Goal: Transaction & Acquisition: Purchase product/service

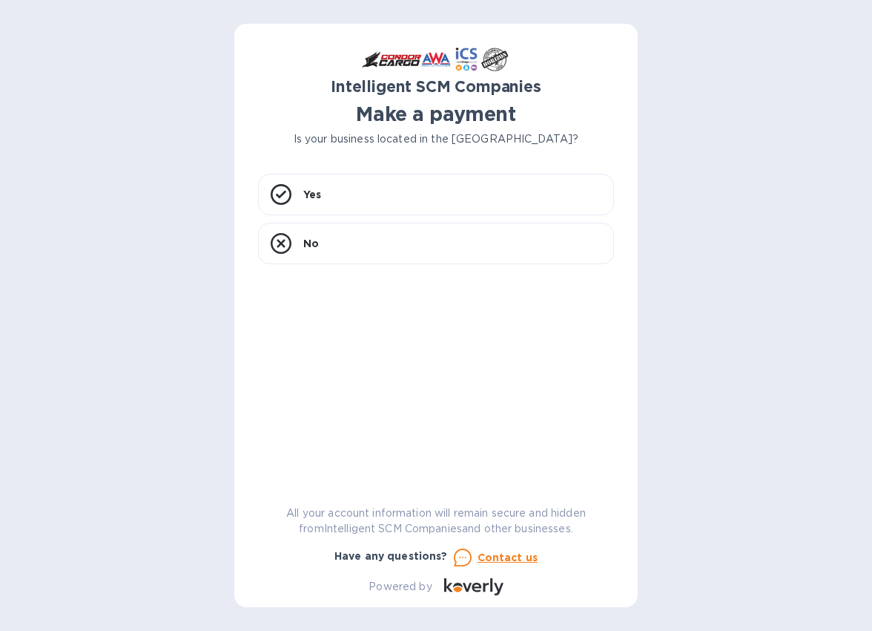
click at [529, 143] on p "Is your business located in the [GEOGRAPHIC_DATA]?" at bounding box center [436, 139] width 356 height 16
click at [331, 188] on div "Yes" at bounding box center [436, 195] width 356 height 42
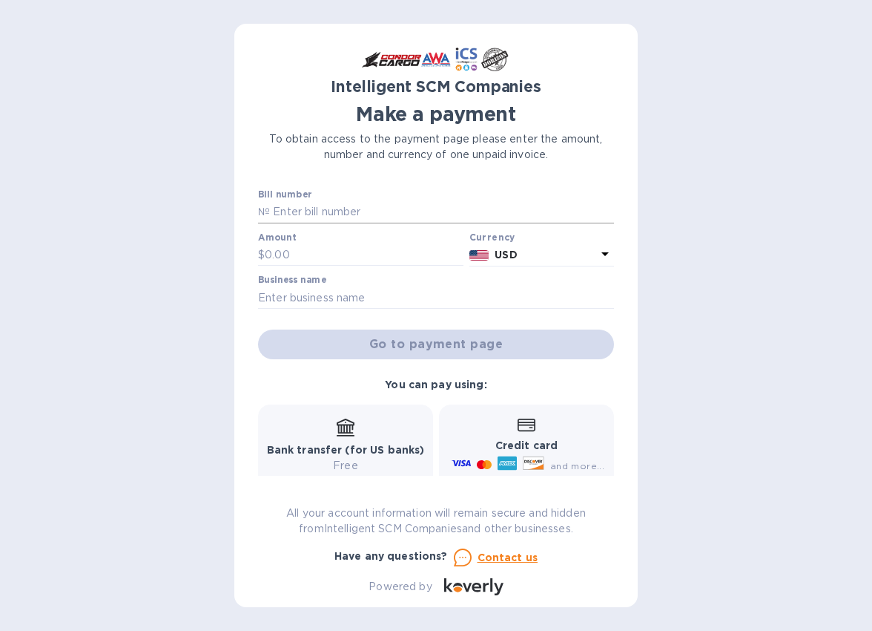
click at [378, 207] on input "text" at bounding box center [442, 212] width 344 height 22
paste input "S00523446"
type input "S00523446"
click at [287, 256] on input "text" at bounding box center [364, 255] width 199 height 22
click at [18, 319] on div "Intelligent SCM Companies Make a payment To obtain access to the payment page p…" at bounding box center [436, 315] width 872 height 631
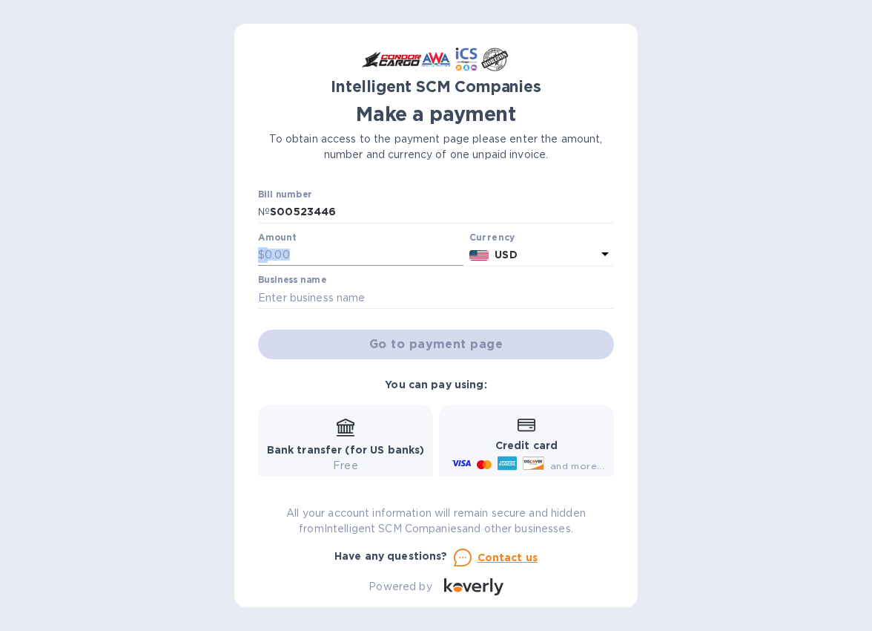
drag, startPoint x: 401, startPoint y: 269, endPoint x: 331, endPoint y: 253, distance: 71.6
click at [331, 253] on div "Amount $" at bounding box center [360, 250] width 211 height 43
click at [331, 253] on input "text" at bounding box center [364, 255] width 199 height 22
click at [276, 300] on input "text" at bounding box center [436, 297] width 356 height 22
click at [340, 249] on input "13,120" at bounding box center [364, 255] width 199 height 22
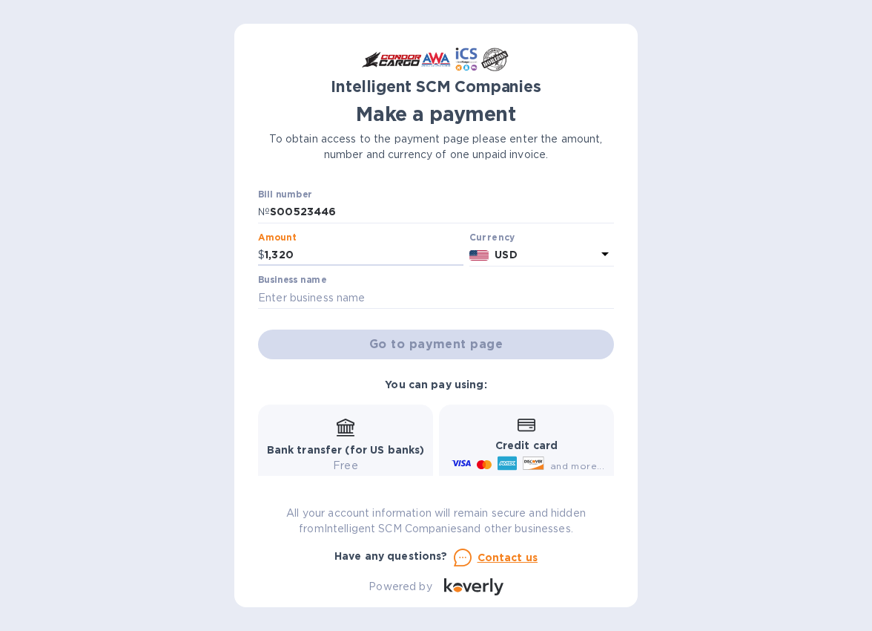
type input "1,320"
click at [96, 272] on div "Intelligent SCM Companies Make a payment To obtain access to the payment page p…" at bounding box center [436, 315] width 872 height 631
click at [417, 298] on input "text" at bounding box center [436, 297] width 356 height 22
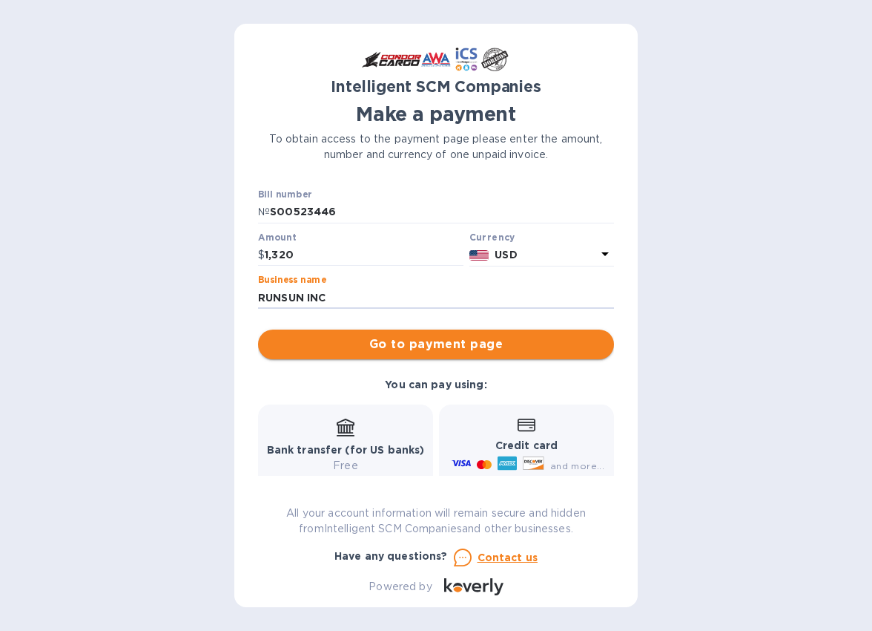
type input "RUNSUN INC"
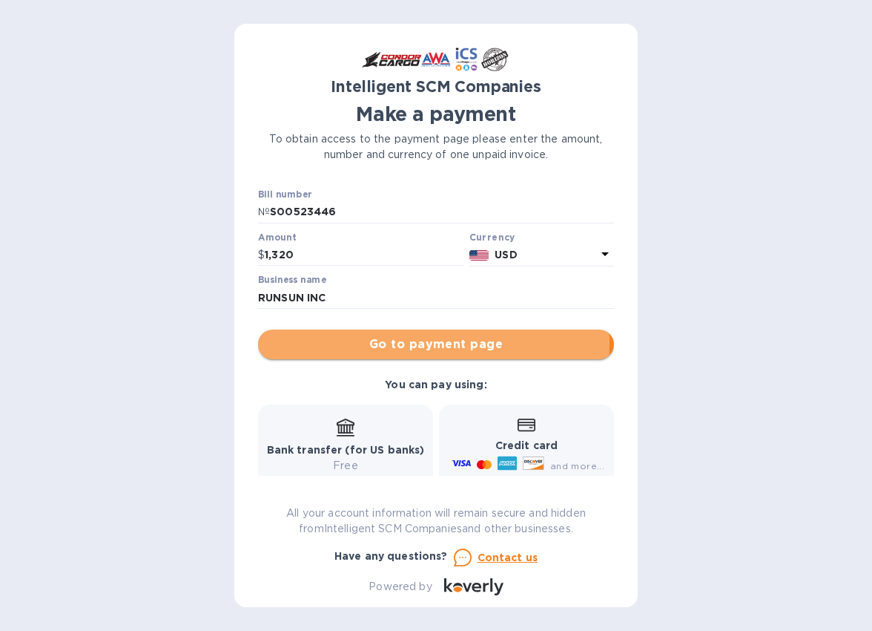
click at [361, 342] on span "Go to payment page" at bounding box center [436, 344] width 332 height 18
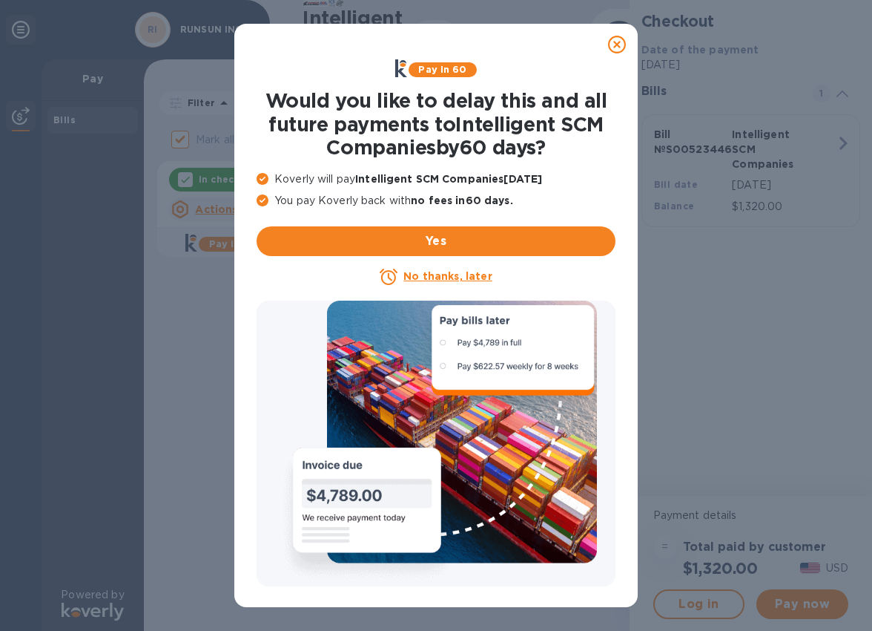
click at [444, 274] on u "No thanks, later" at bounding box center [448, 276] width 88 height 12
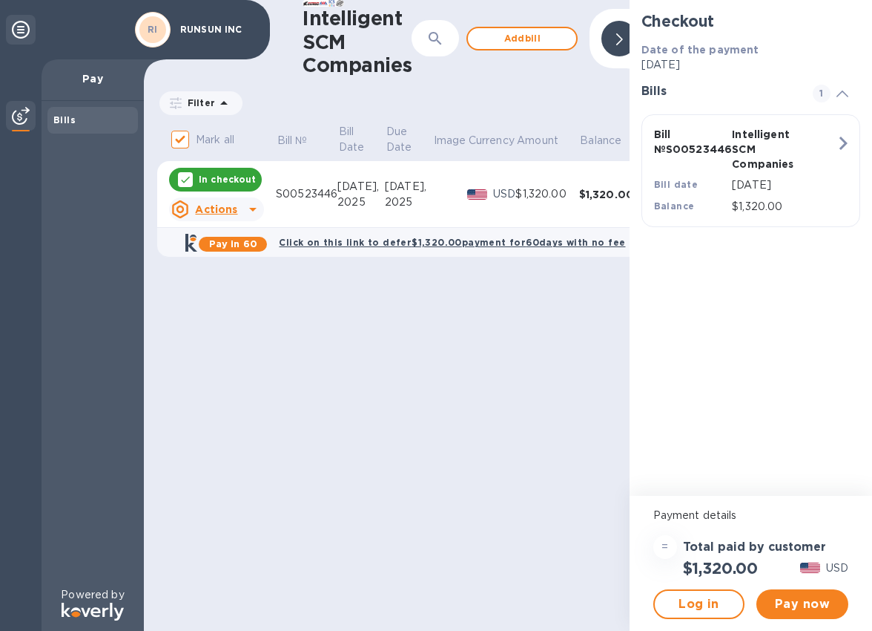
click at [218, 201] on div "Actions" at bounding box center [204, 209] width 66 height 18
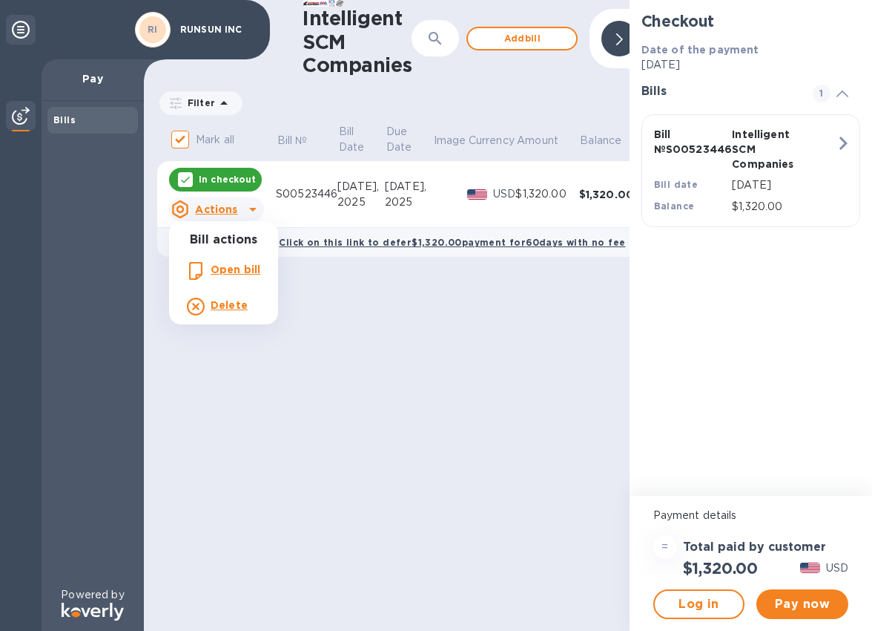
click at [521, 443] on div at bounding box center [436, 315] width 872 height 631
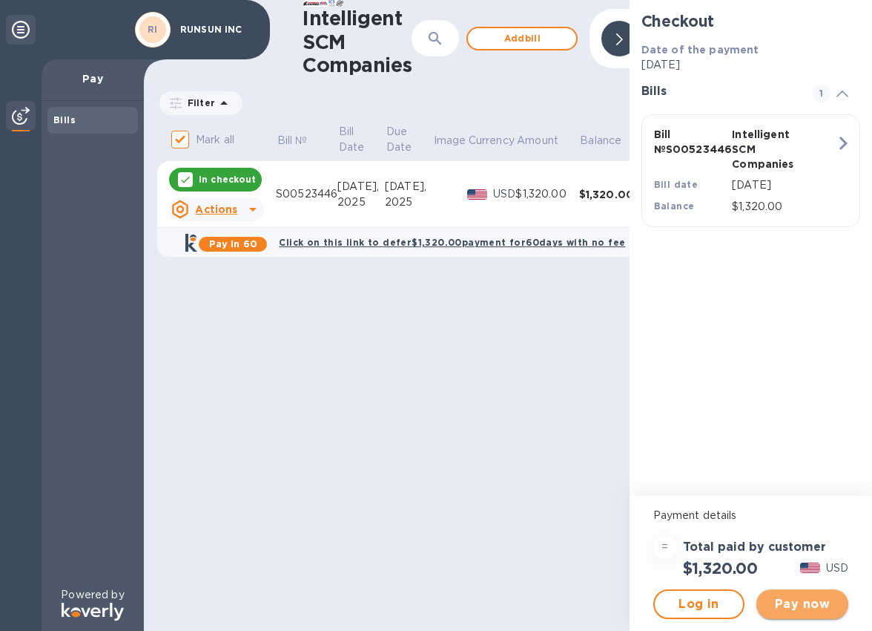
click at [797, 600] on span "Pay now" at bounding box center [802, 604] width 68 height 18
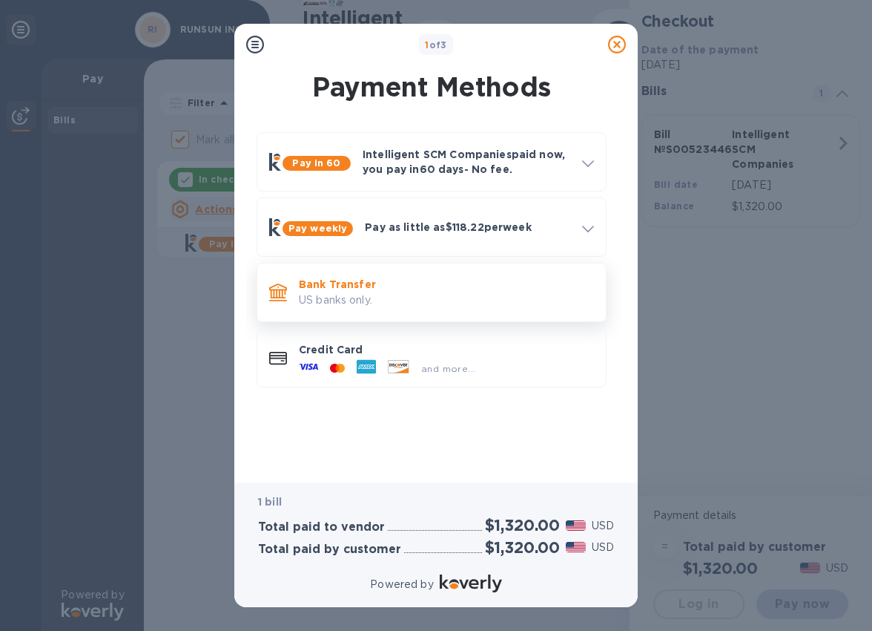
click at [412, 295] on p "US banks only." at bounding box center [446, 300] width 295 height 16
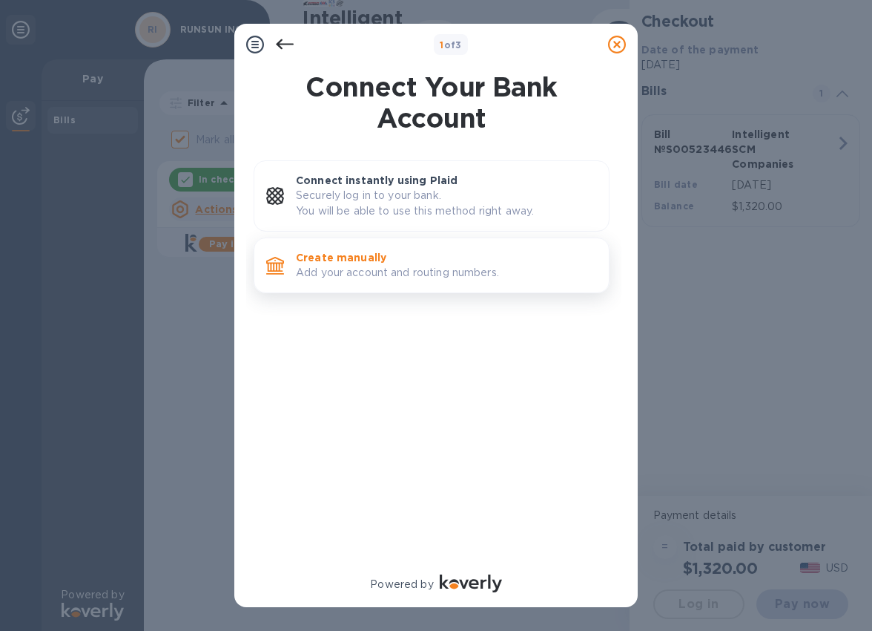
click at [362, 255] on p "Create manually" at bounding box center [446, 257] width 301 height 15
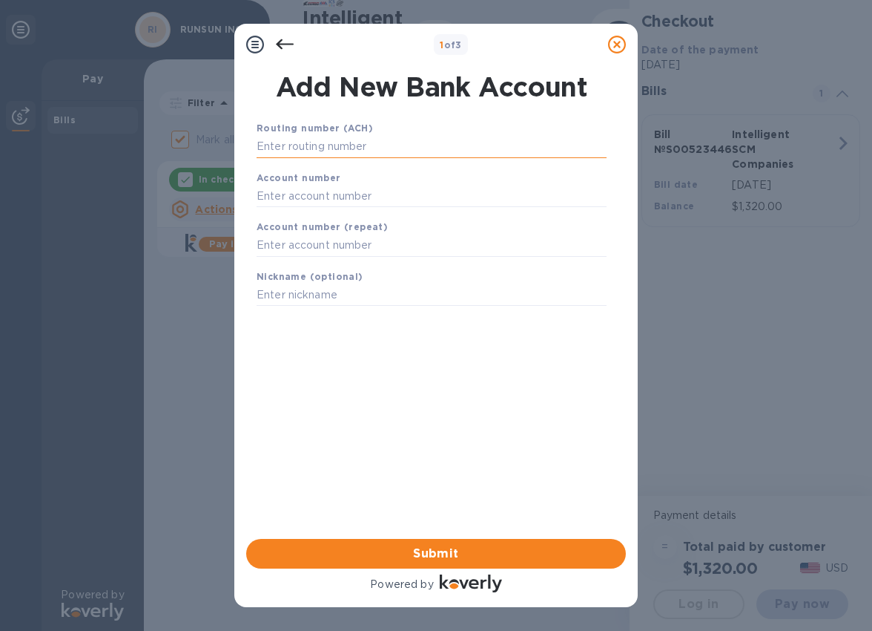
click at [343, 148] on input "text" at bounding box center [432, 147] width 350 height 22
click at [472, 348] on div "Routing number (ACH) Account number Account number (repeat) Nickname (optional)…" at bounding box center [432, 310] width 380 height 404
click at [316, 148] on input "text" at bounding box center [432, 147] width 350 height 22
paste input "125000024"
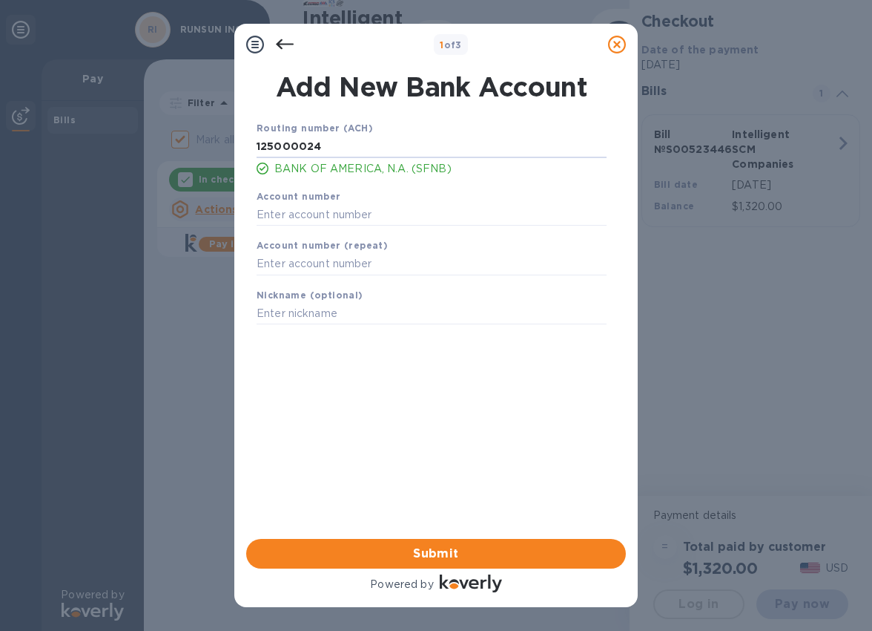
type input "125000024"
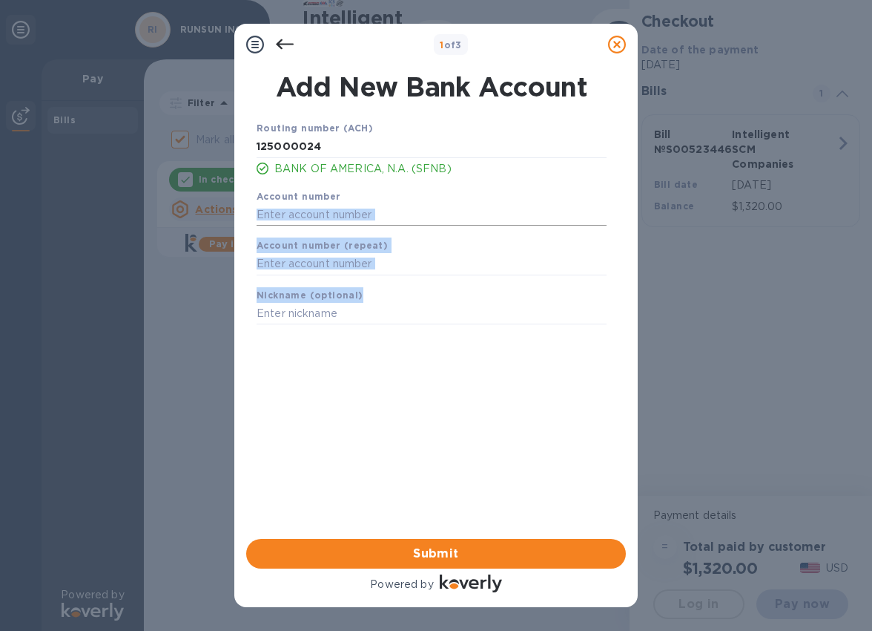
drag, startPoint x: 573, startPoint y: 297, endPoint x: 306, endPoint y: 209, distance: 280.5
click at [306, 209] on div "Routing number (ACH) [US_BANK_ROUTING_MICR] BANK OF AMERICA, N.A. (SFNB) Accoun…" at bounding box center [432, 228] width 362 height 228
click at [306, 209] on input "text" at bounding box center [432, 214] width 350 height 22
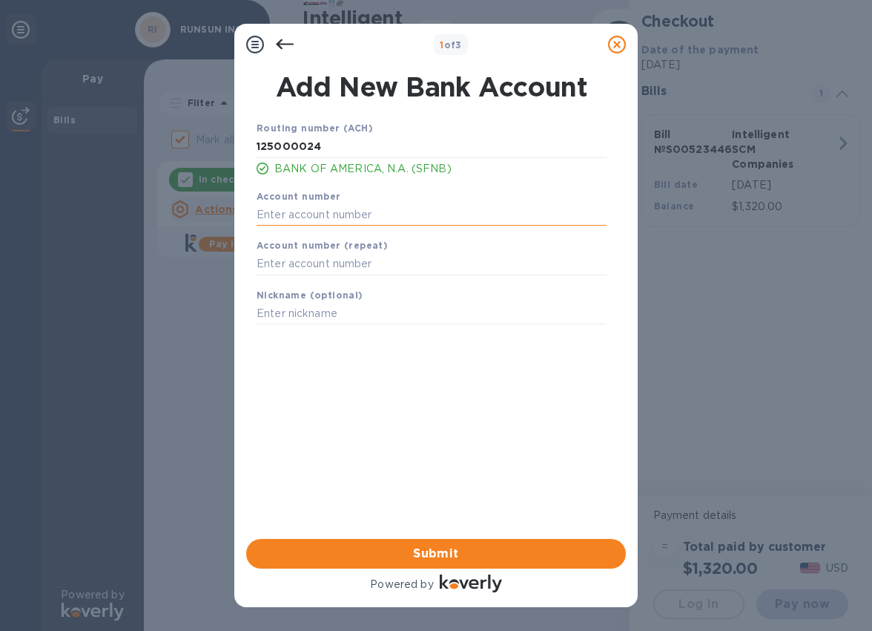
paste input "138134295103"
type input "138134295103"
click at [283, 261] on input "text" at bounding box center [432, 264] width 350 height 22
paste input "138134295103"
type input "138134295103"
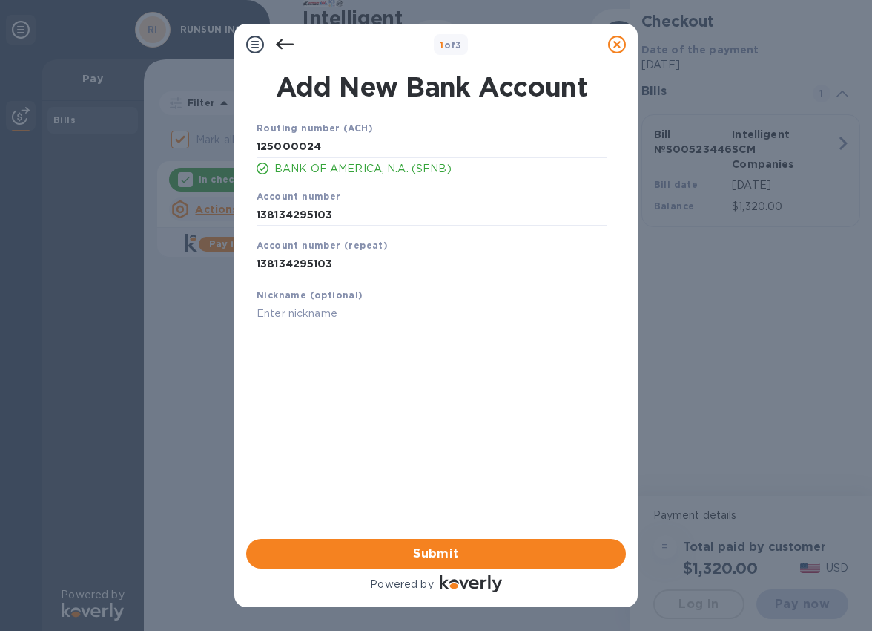
click at [294, 316] on input "text" at bounding box center [432, 314] width 350 height 22
type input "RUNSUN INC"
click at [369, 505] on div "Routing number (ACH) [US_BANK_ROUTING_MICR] BANK OF AMERICA, N.A. (SFNB) Accoun…" at bounding box center [432, 310] width 380 height 404
click at [387, 548] on span "Submit" at bounding box center [436, 553] width 356 height 18
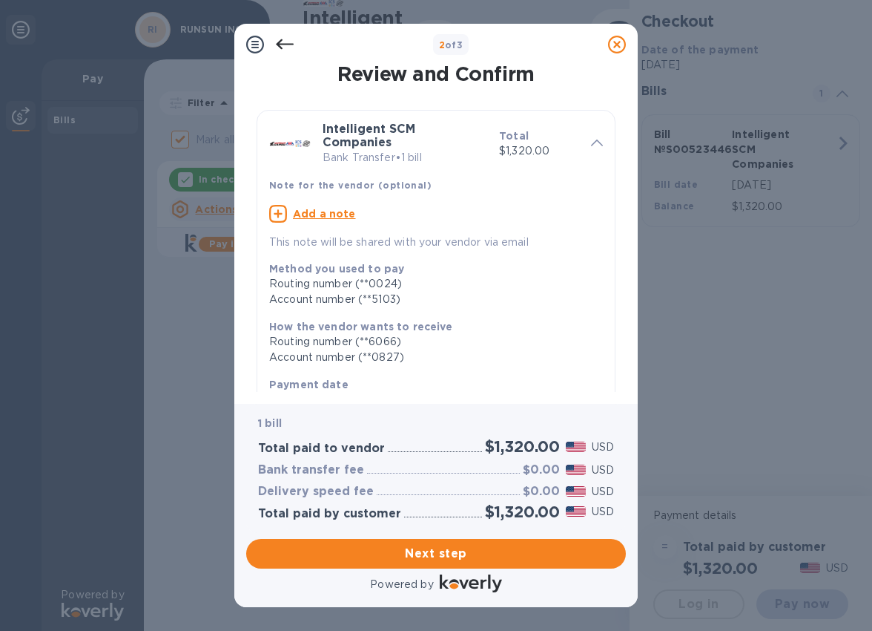
click at [320, 214] on u "Add a note" at bounding box center [324, 214] width 63 height 12
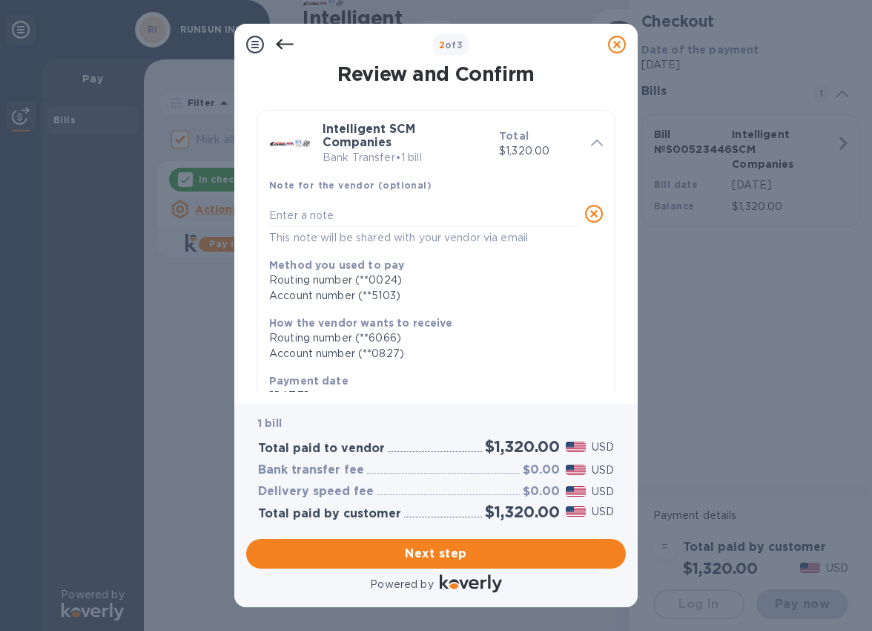
click at [585, 220] on icon at bounding box center [594, 214] width 18 height 18
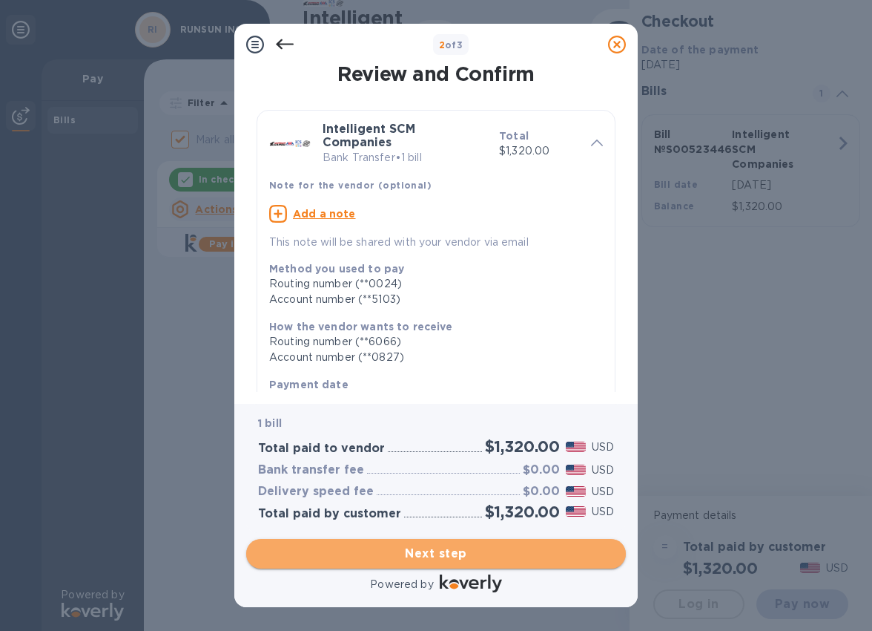
click at [405, 549] on span "Next step" at bounding box center [436, 553] width 356 height 18
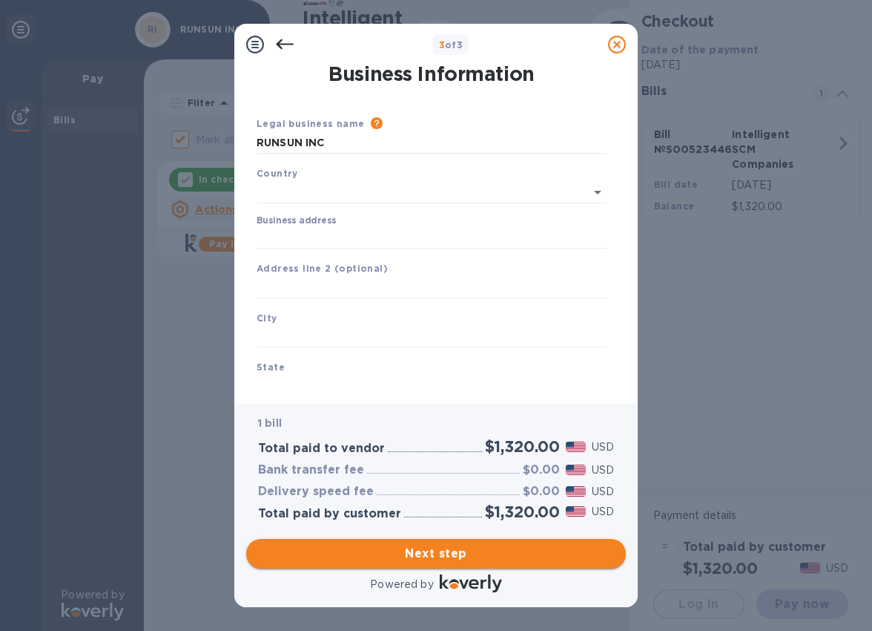
type input "[GEOGRAPHIC_DATA]"
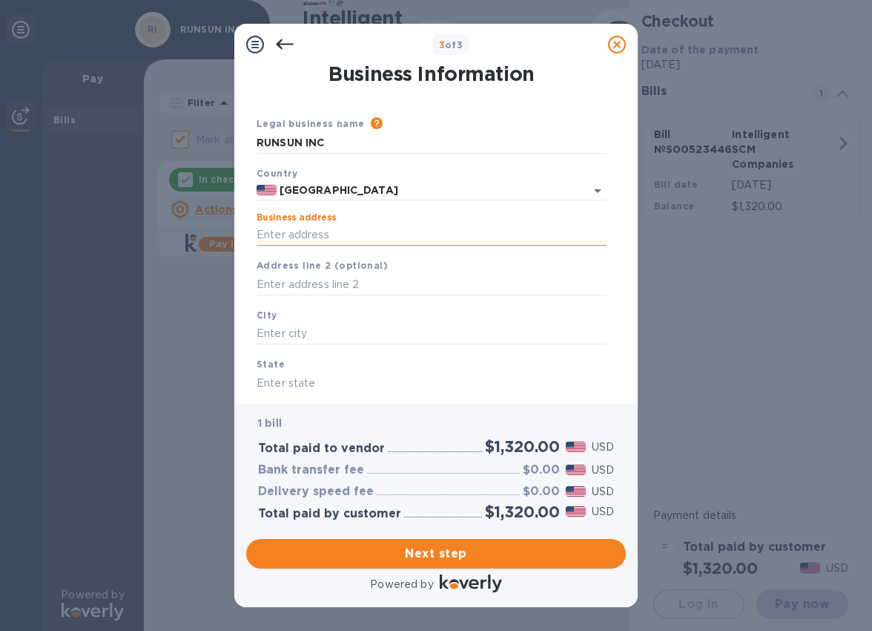
click at [398, 228] on input "Business address" at bounding box center [432, 235] width 350 height 22
paste input "2010 [STREET_ADDRESS]"
type input "2010 [STREET_ADDRESS]"
type input "Bellevue"
type input "WA"
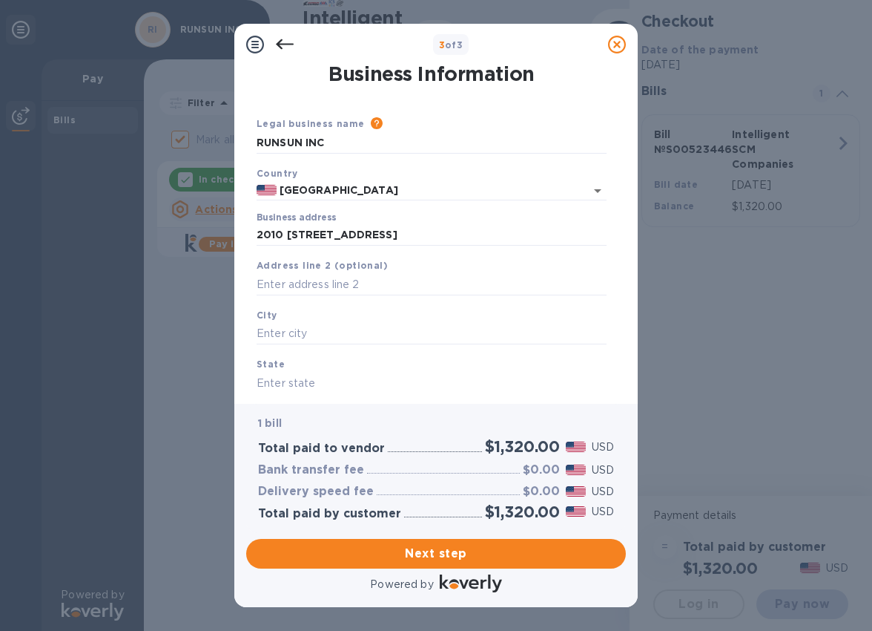
type input "98007"
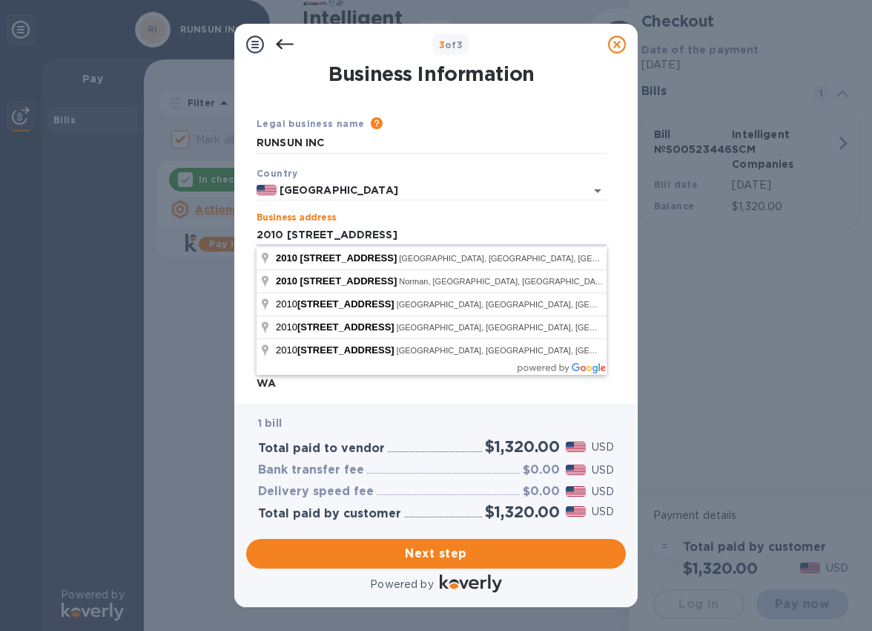
drag, startPoint x: 429, startPoint y: 237, endPoint x: 214, endPoint y: 239, distance: 215.1
click at [214, 239] on div "3 of 3 Business Information Legal business name Please provide the legal name t…" at bounding box center [436, 315] width 872 height 631
paste input "[GEOGRAPHIC_DATA]"
type input "2010 [STREET_ADDRESS]"
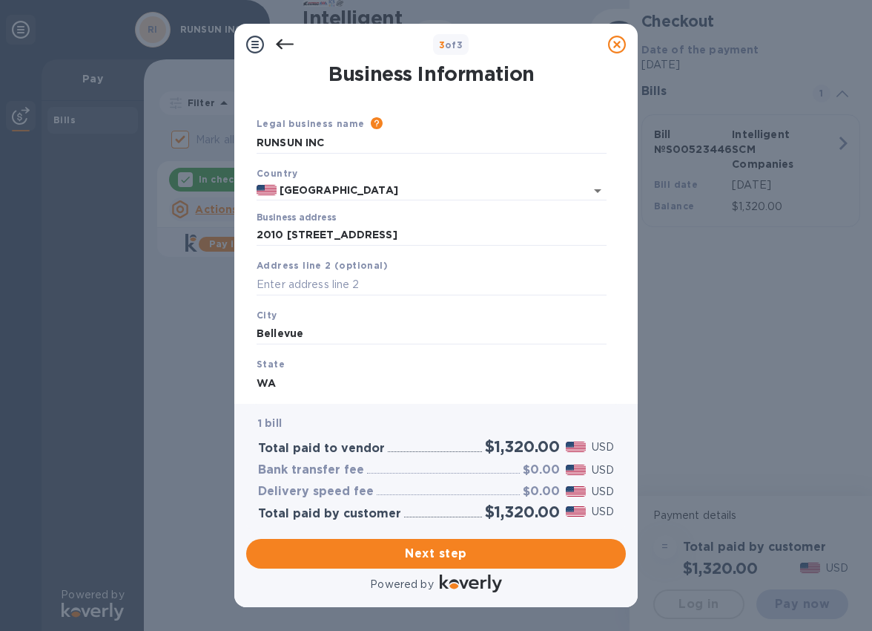
click at [244, 254] on div "Business Information Legal business name Please provide the legal name that app…" at bounding box center [436, 234] width 404 height 338
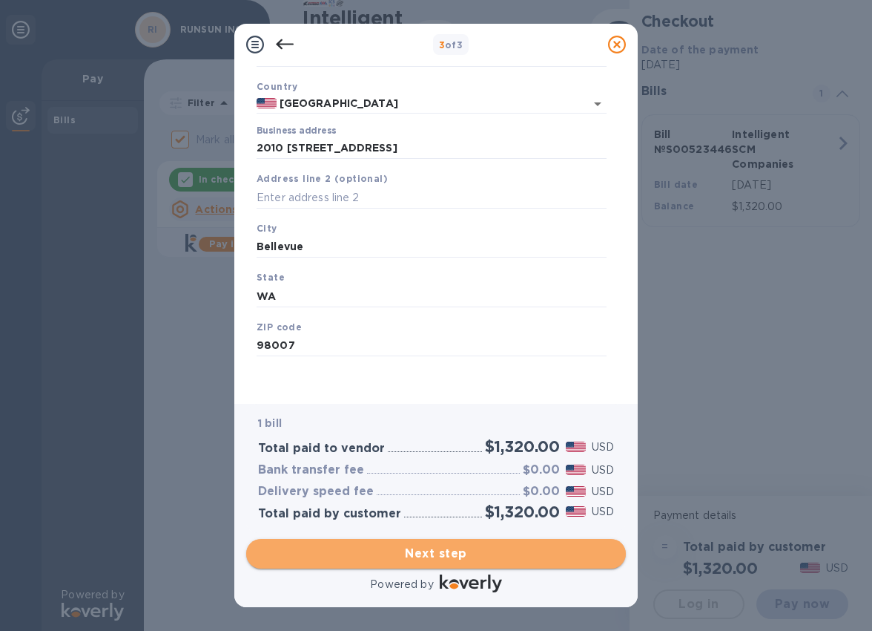
click at [356, 547] on span "Next step" at bounding box center [436, 553] width 356 height 18
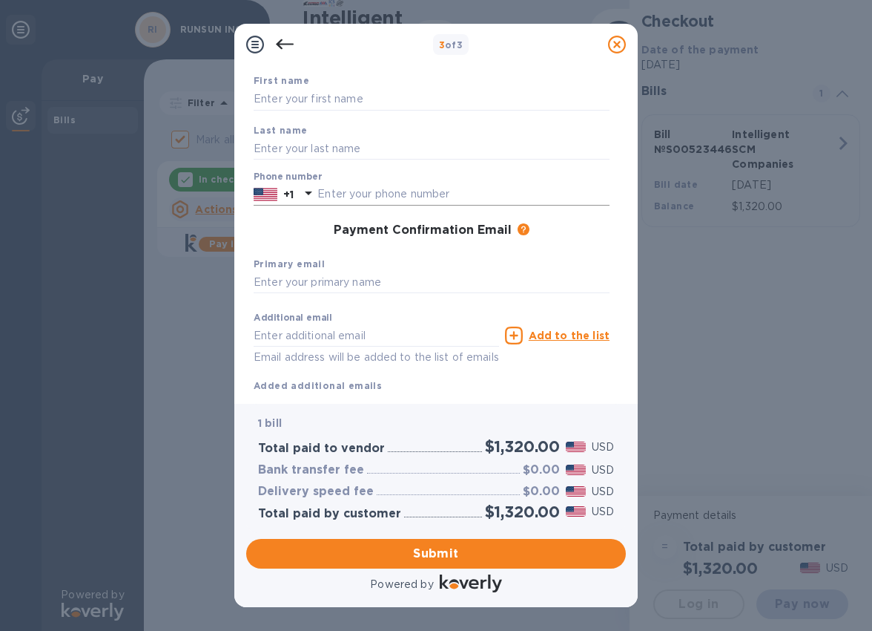
scroll to position [0, 0]
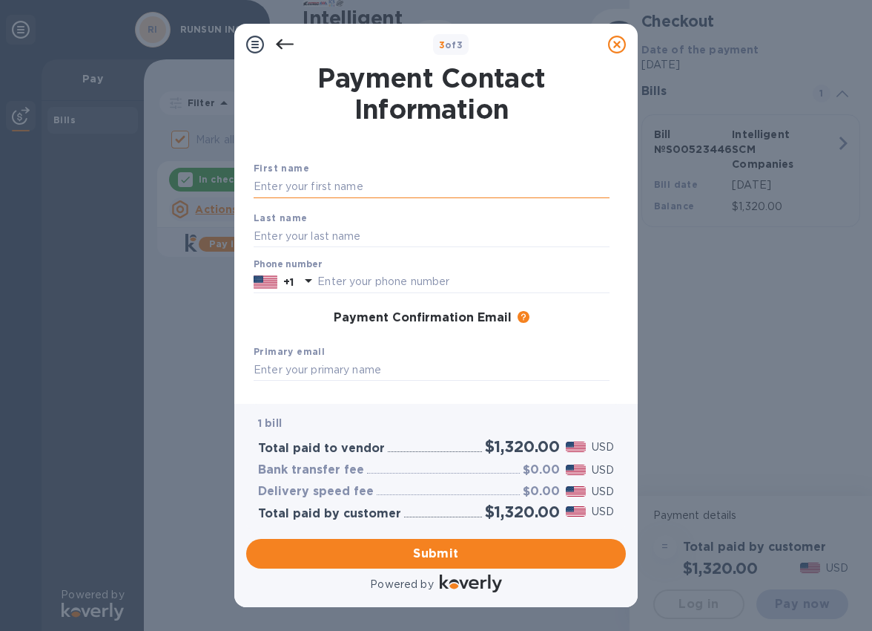
click at [361, 188] on input "text" at bounding box center [432, 187] width 356 height 22
type input "[PERSON_NAME]"
click at [292, 235] on input "text" at bounding box center [432, 236] width 356 height 22
type input "Gu"
click at [309, 283] on icon at bounding box center [308, 281] width 7 height 4
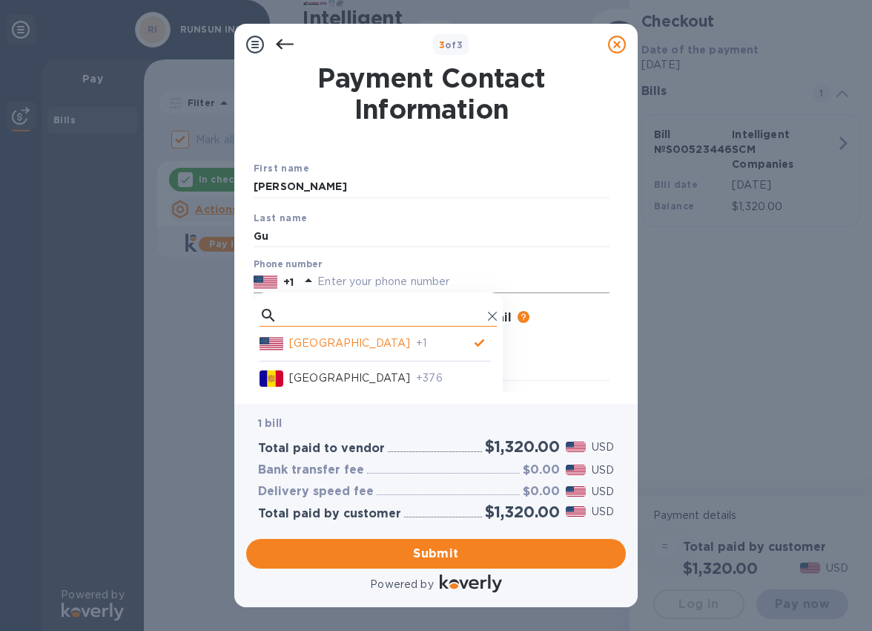
click at [306, 310] on input "text" at bounding box center [382, 315] width 199 height 22
type input "6"
click at [330, 334] on div "[GEOGRAPHIC_DATA] +1" at bounding box center [375, 338] width 231 height 25
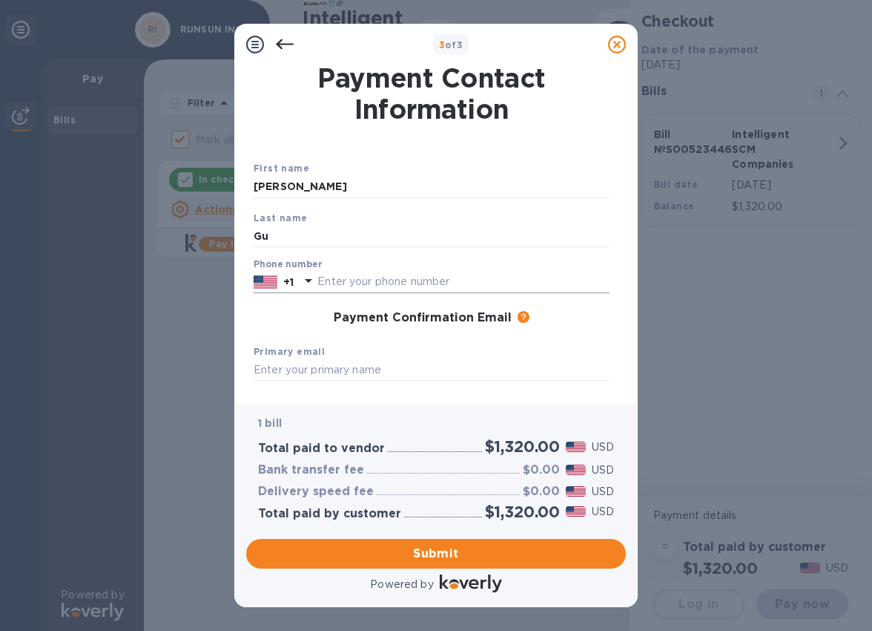
click at [377, 280] on input "text" at bounding box center [463, 282] width 292 height 22
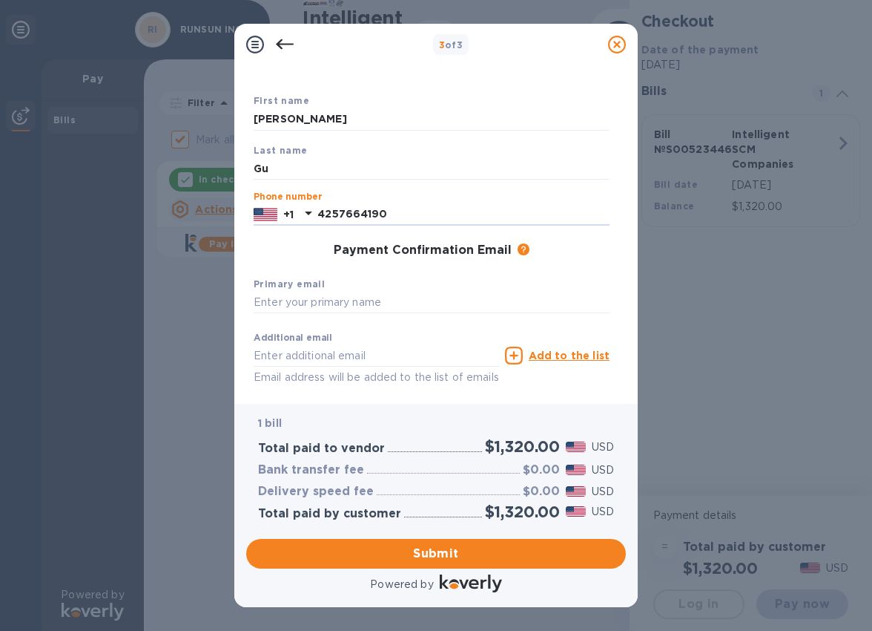
scroll to position [72, 0]
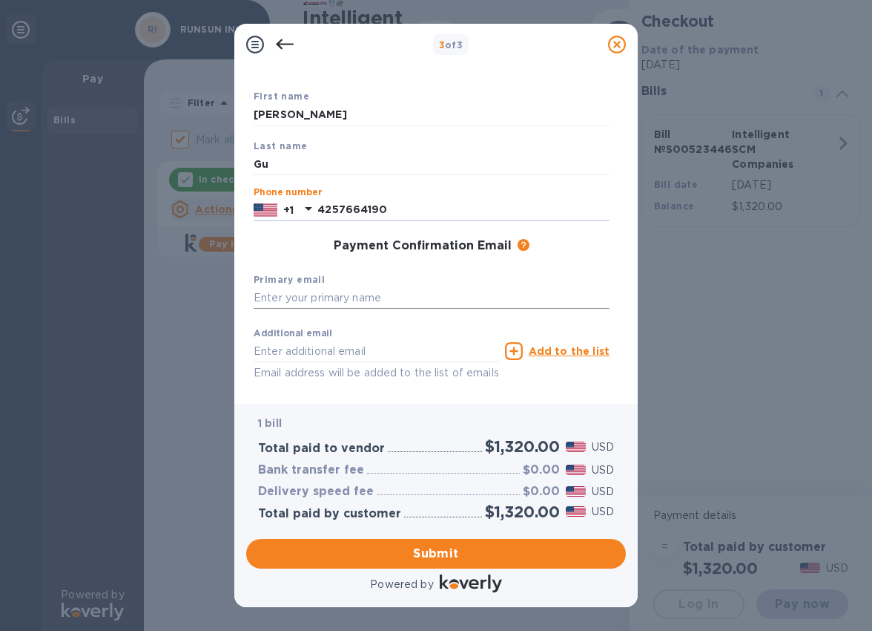
type input "4257664190"
click at [363, 302] on input "text" at bounding box center [432, 298] width 356 height 22
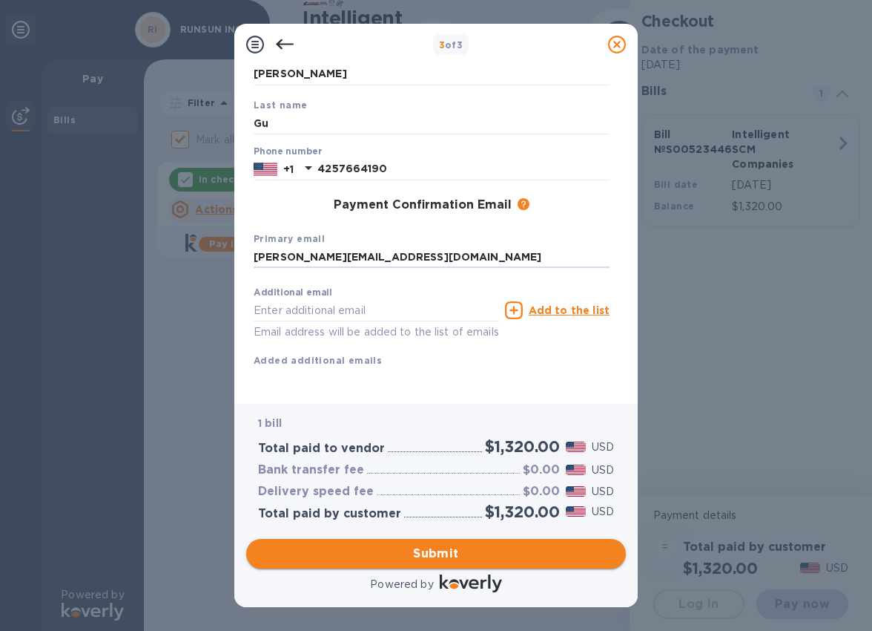
type input "[PERSON_NAME][EMAIL_ADDRESS][DOMAIN_NAME]"
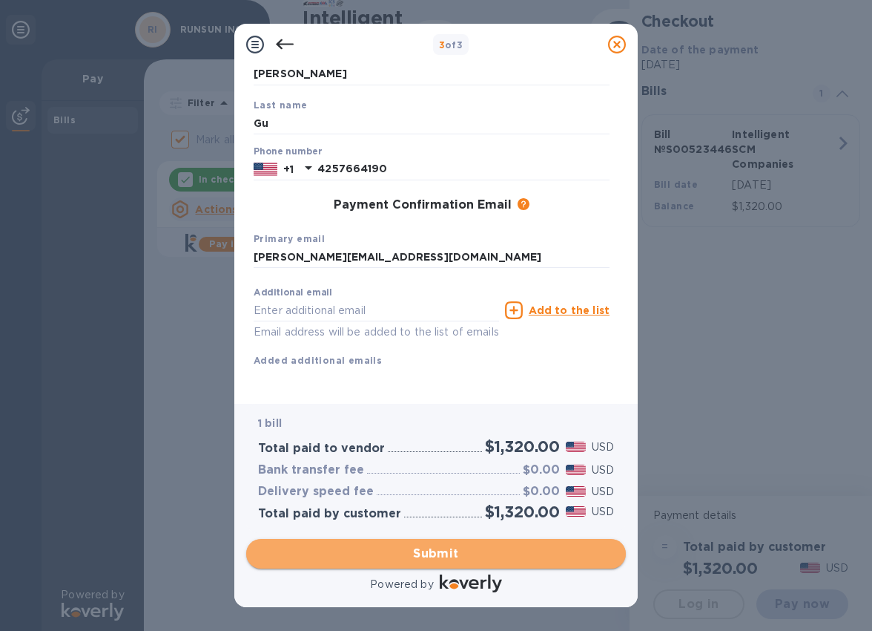
click at [395, 550] on span "Submit" at bounding box center [436, 553] width 356 height 18
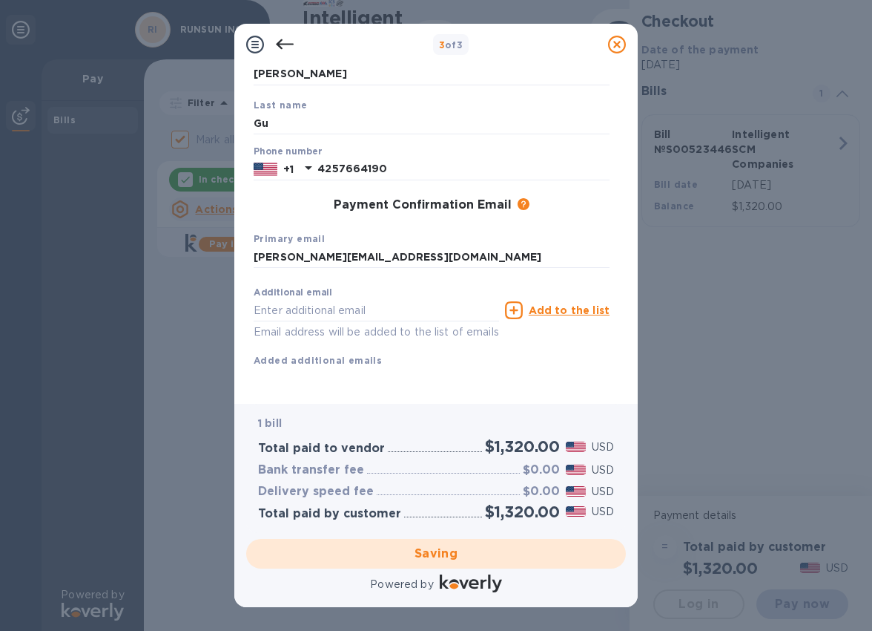
checkbox input "false"
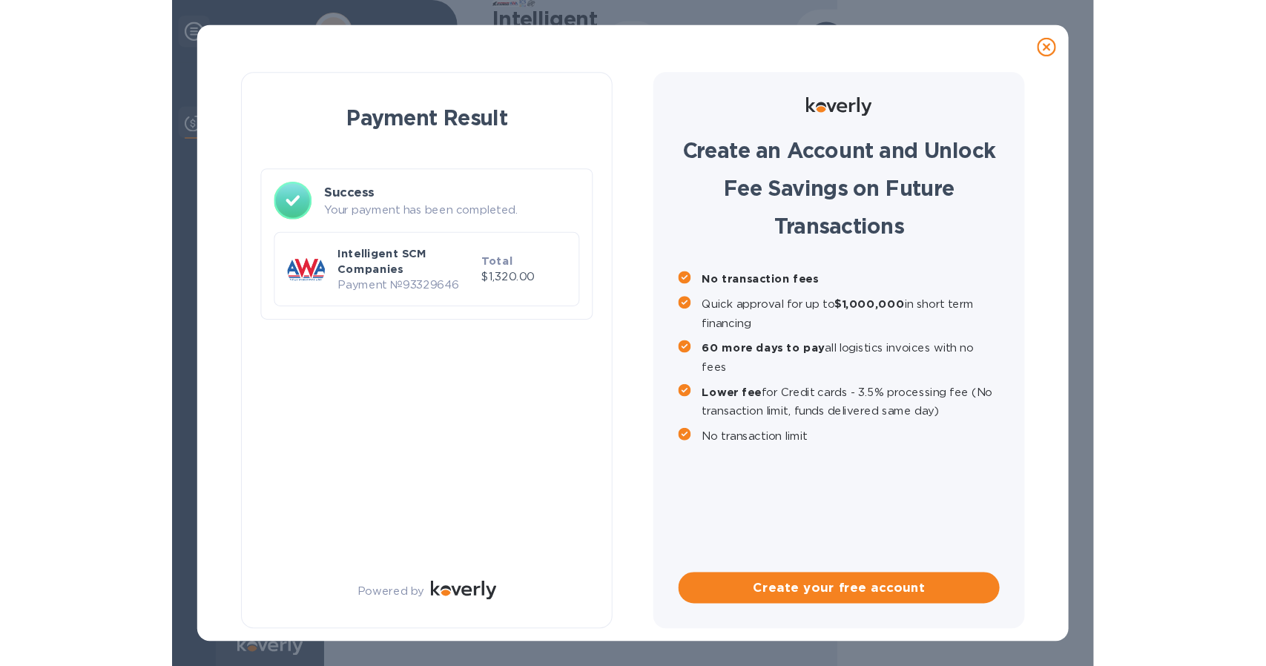
scroll to position [0, 0]
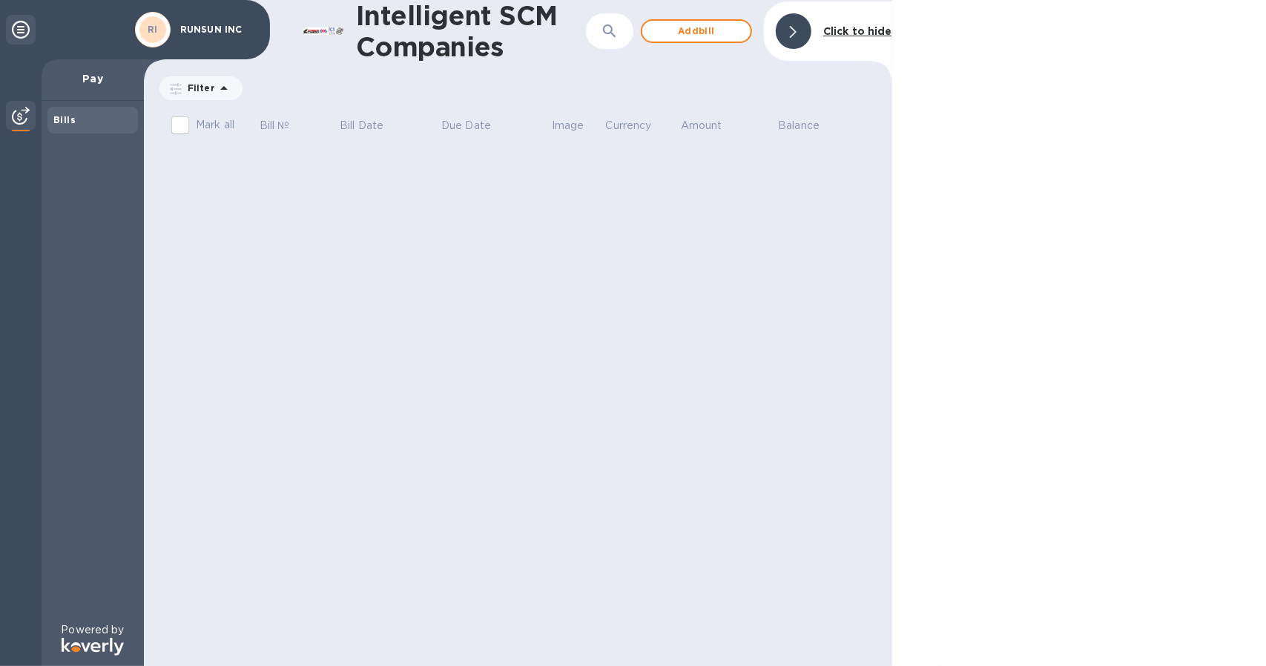
click at [78, 115] on div "Bills" at bounding box center [92, 120] width 79 height 15
click at [16, 110] on img at bounding box center [21, 116] width 18 height 18
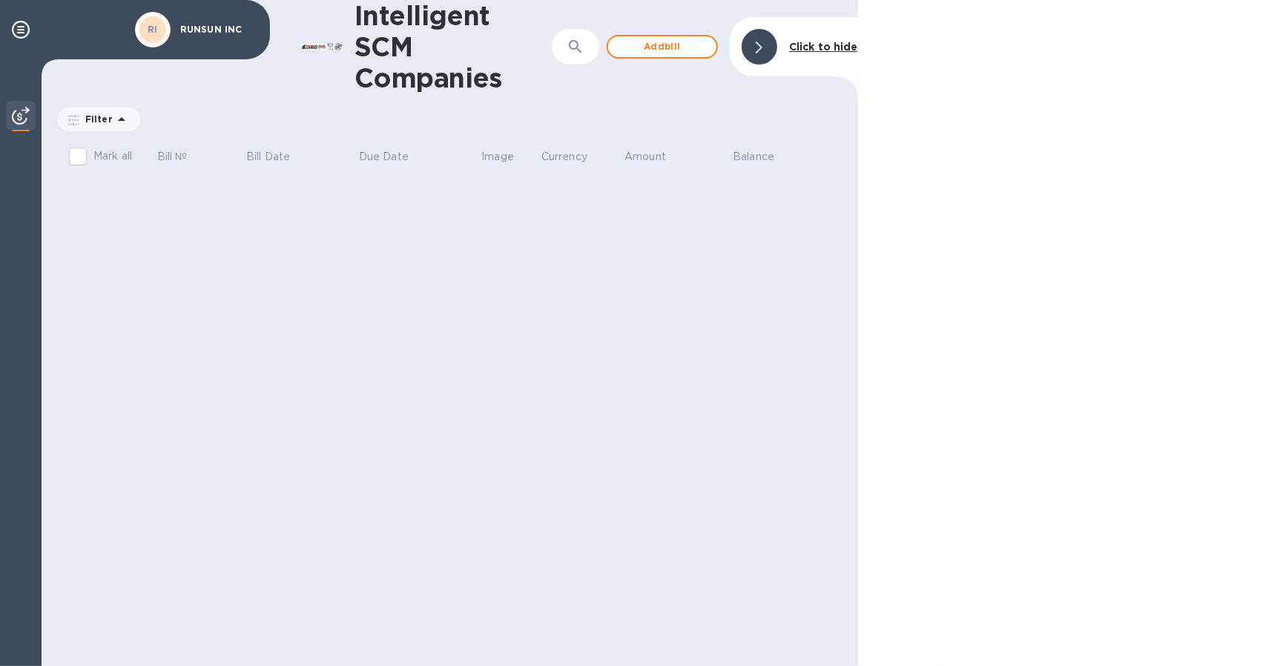
click at [15, 115] on img at bounding box center [21, 116] width 18 height 18
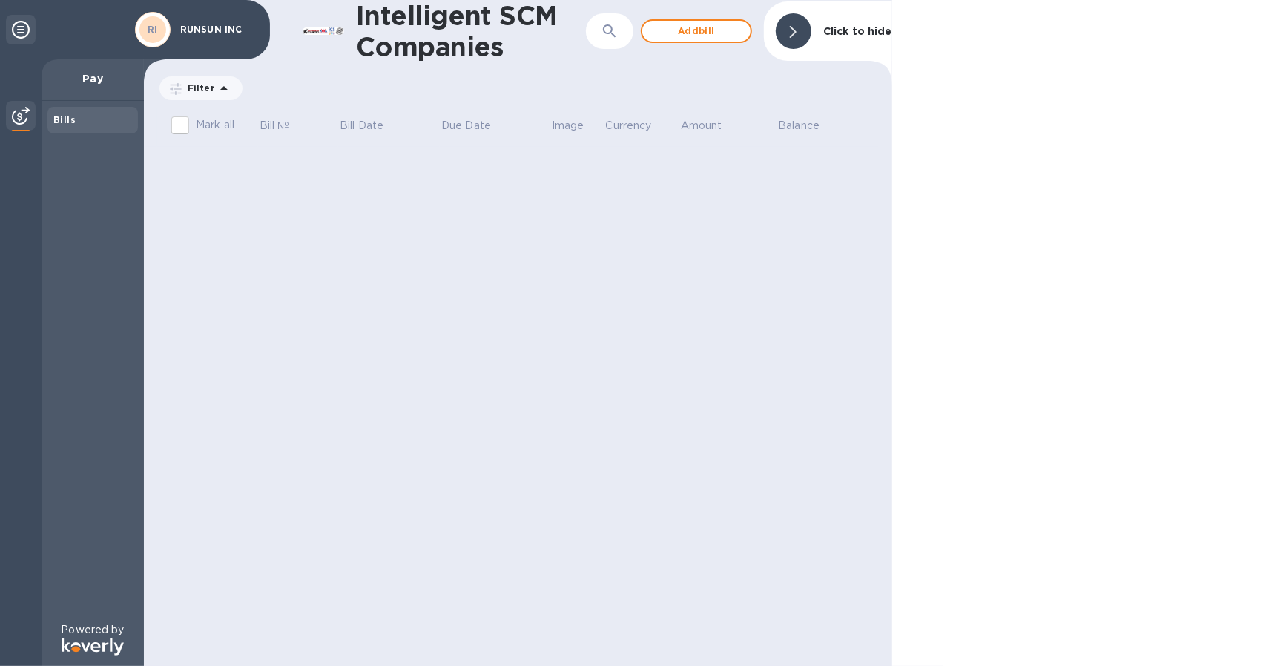
click at [19, 22] on icon at bounding box center [21, 30] width 18 height 18
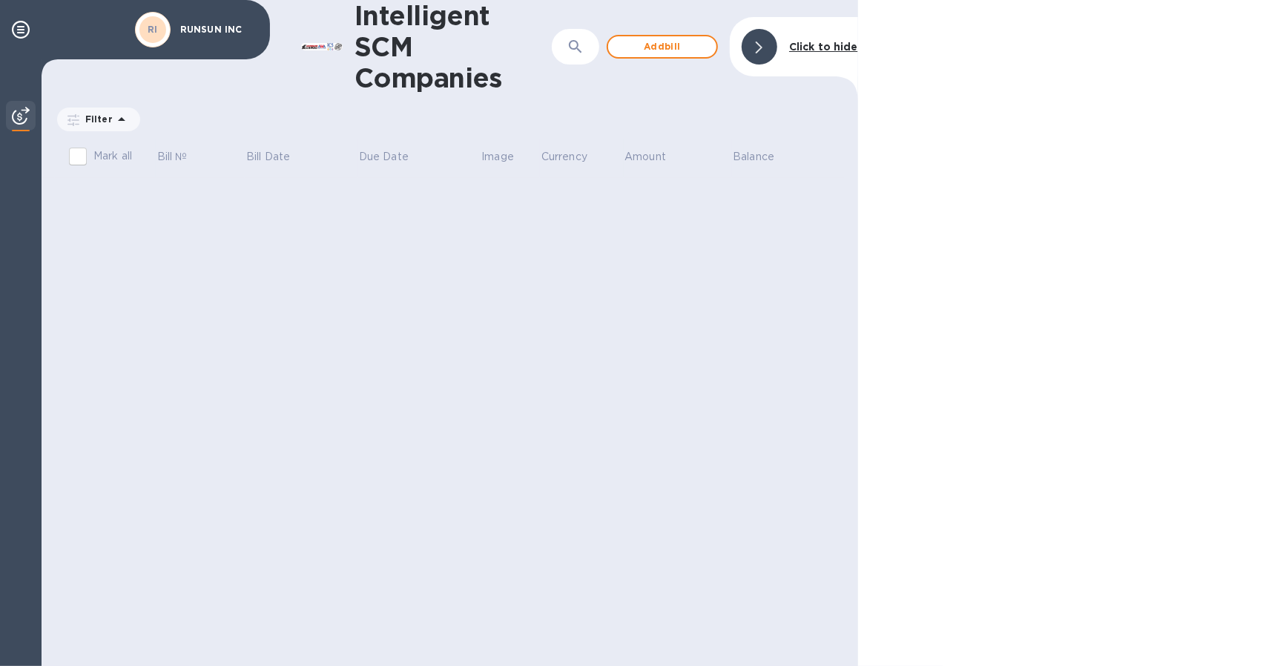
click at [212, 24] on p "RUNSUN INC" at bounding box center [217, 29] width 74 height 10
